Goal: Obtain resource: Download file/media

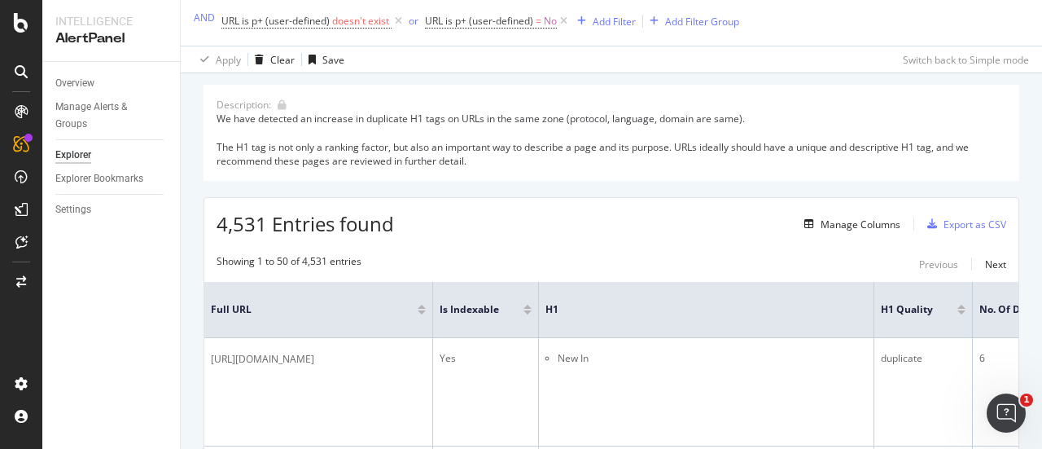
scroll to position [143, 0]
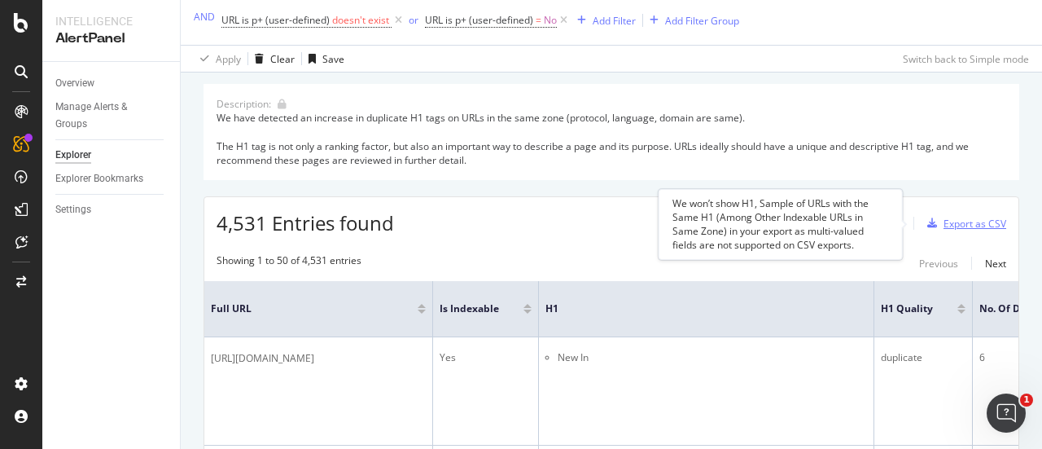
click at [954, 224] on div "Export as CSV" at bounding box center [975, 224] width 63 height 14
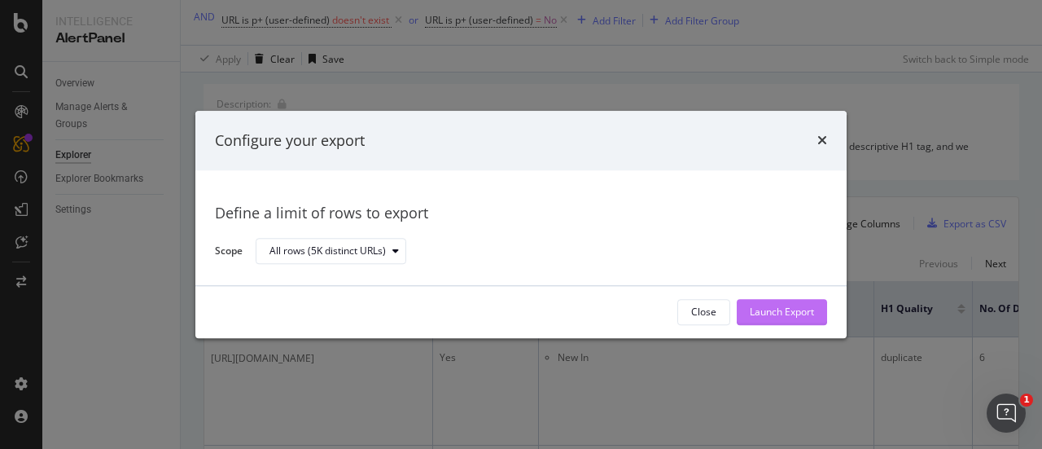
click at [795, 310] on div "Launch Export" at bounding box center [782, 312] width 64 height 14
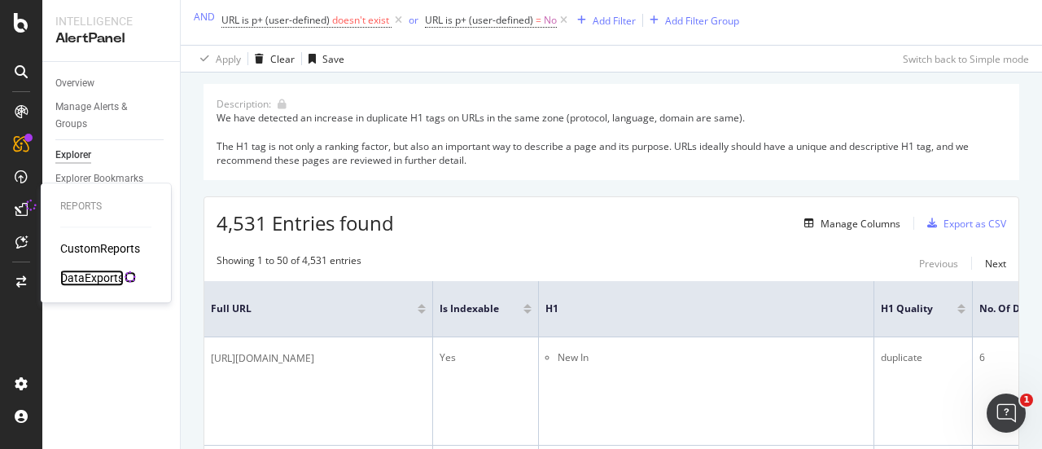
click at [112, 278] on div "DataExports" at bounding box center [92, 277] width 64 height 16
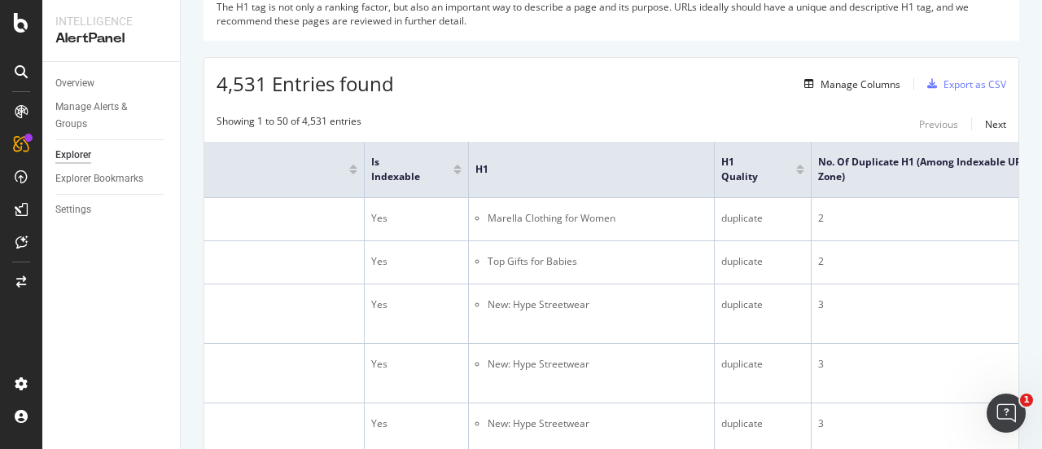
scroll to position [0, 248]
